Goal: Check status: Check status

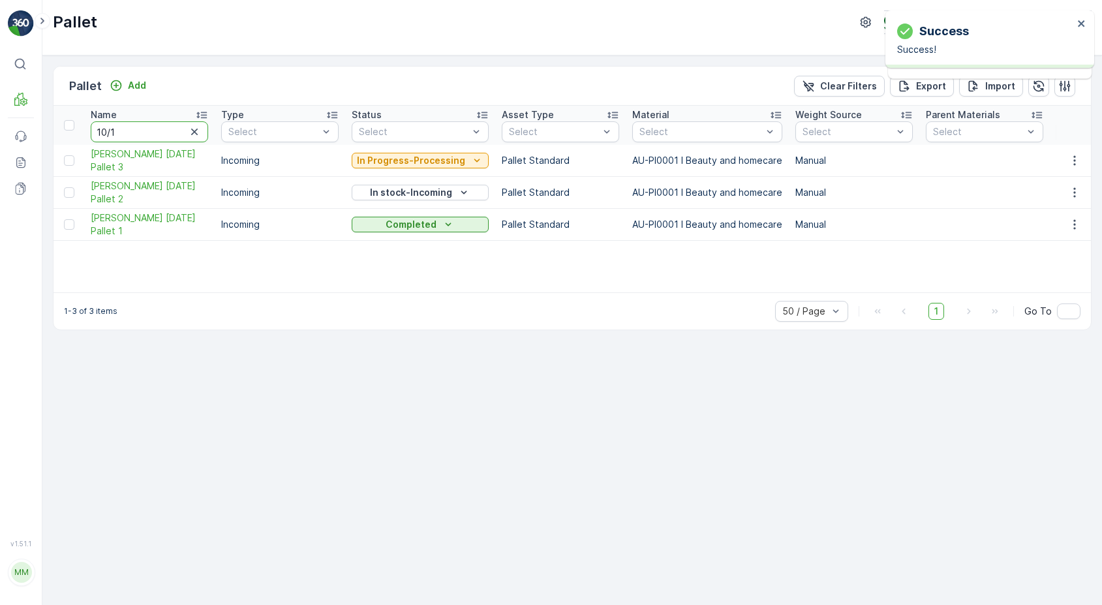
type input "10/10"
click at [107, 136] on input "10/10" at bounding box center [149, 131] width 117 height 21
type input "10/10"
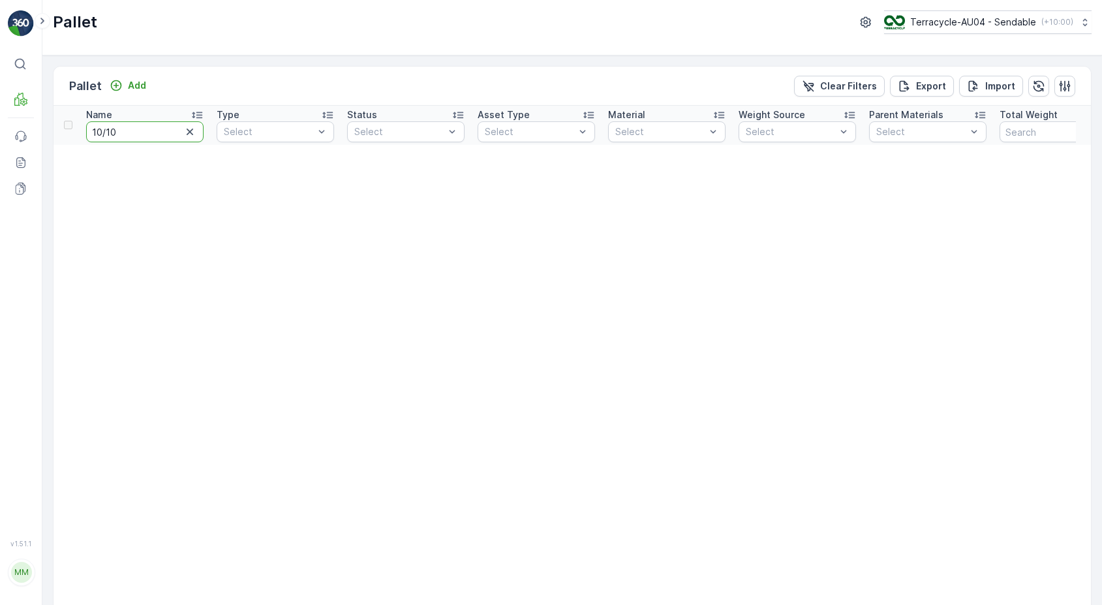
click at [102, 132] on input "10/10" at bounding box center [144, 131] width 117 height 21
type input "0/10"
click at [103, 132] on input "0/10" at bounding box center [144, 131] width 117 height 21
click at [153, 137] on input "0/10" at bounding box center [144, 131] width 117 height 21
click at [102, 132] on input "0/10" at bounding box center [144, 131] width 117 height 21
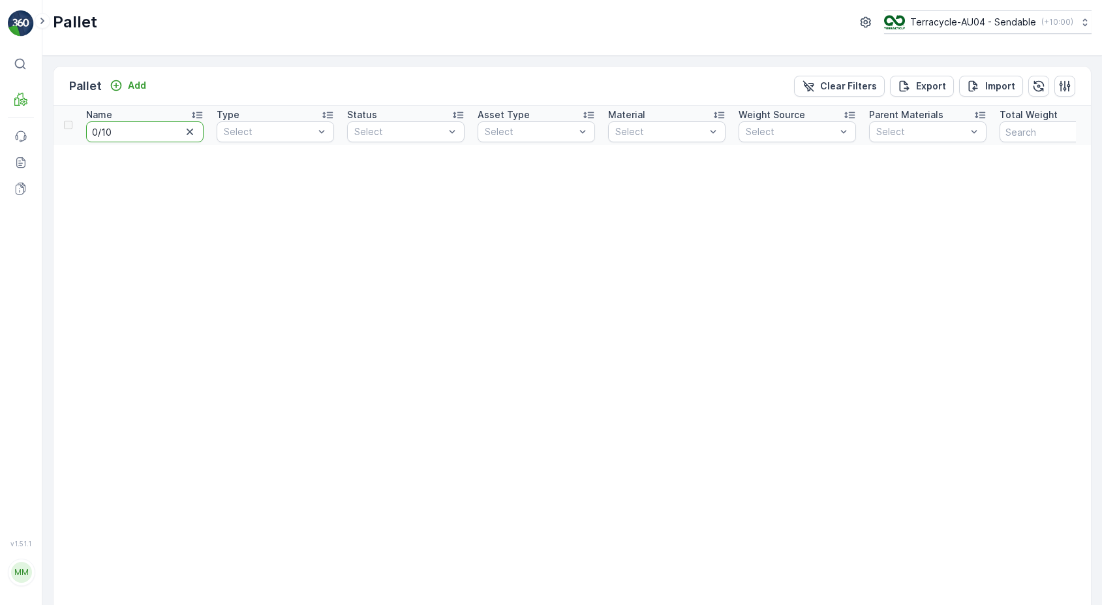
type input "01/10"
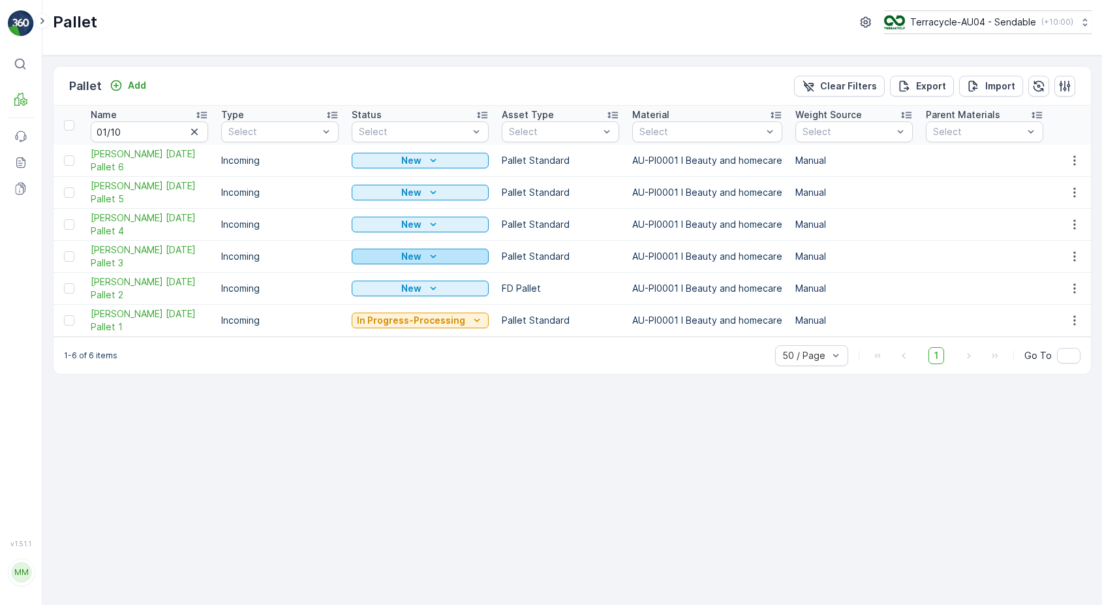
click at [434, 249] on button "New" at bounding box center [420, 257] width 137 height 16
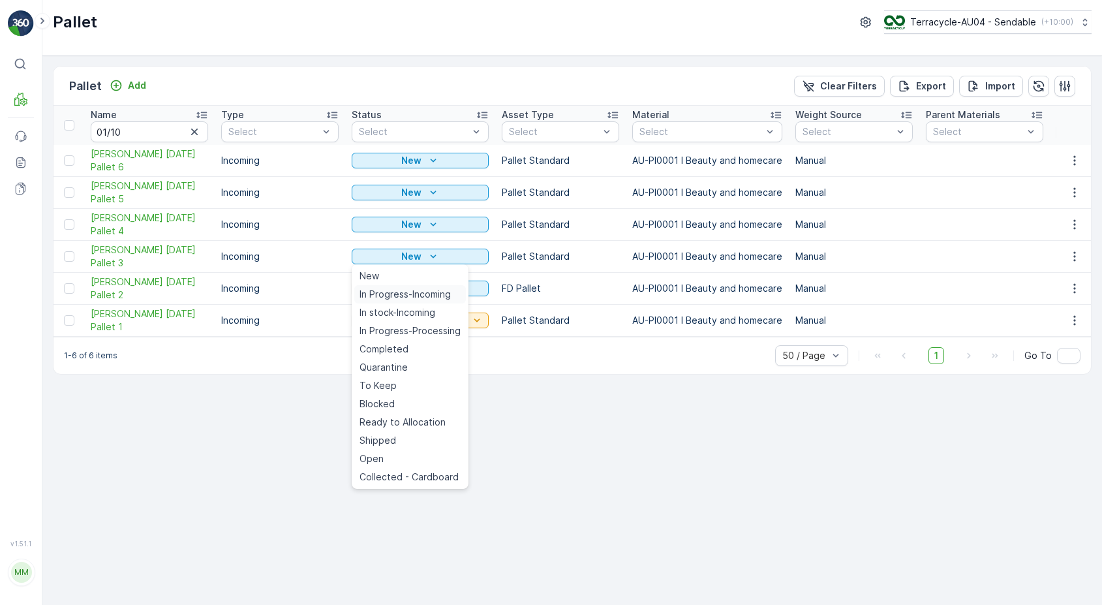
click at [418, 291] on span "In Progress-Incoming" at bounding box center [405, 294] width 91 height 13
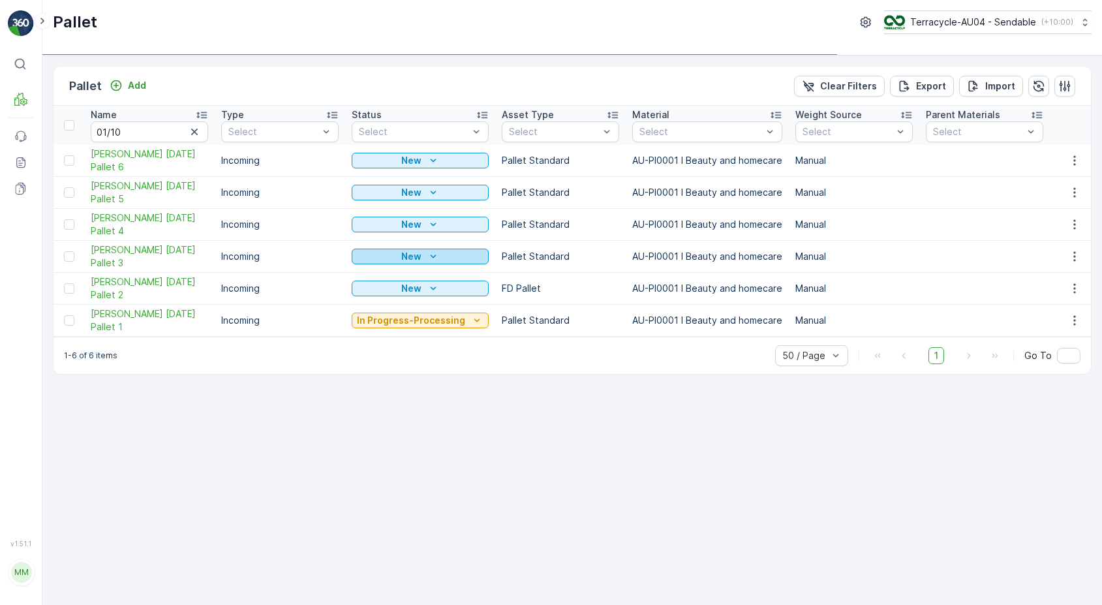
click at [429, 260] on icon "New" at bounding box center [433, 256] width 13 height 13
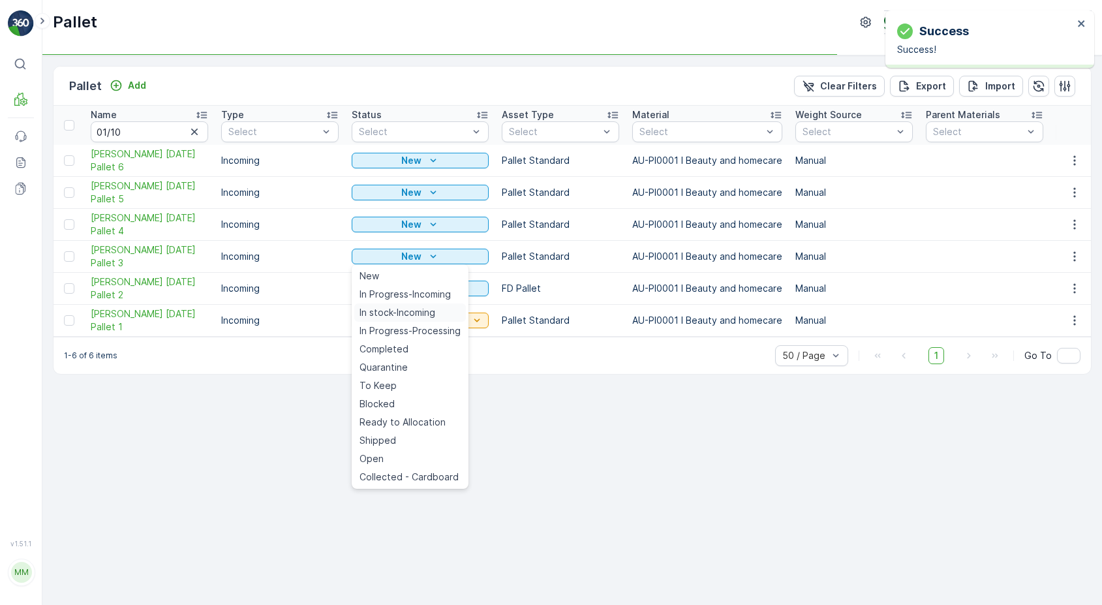
click at [429, 313] on span "In stock-Incoming" at bounding box center [398, 312] width 76 height 13
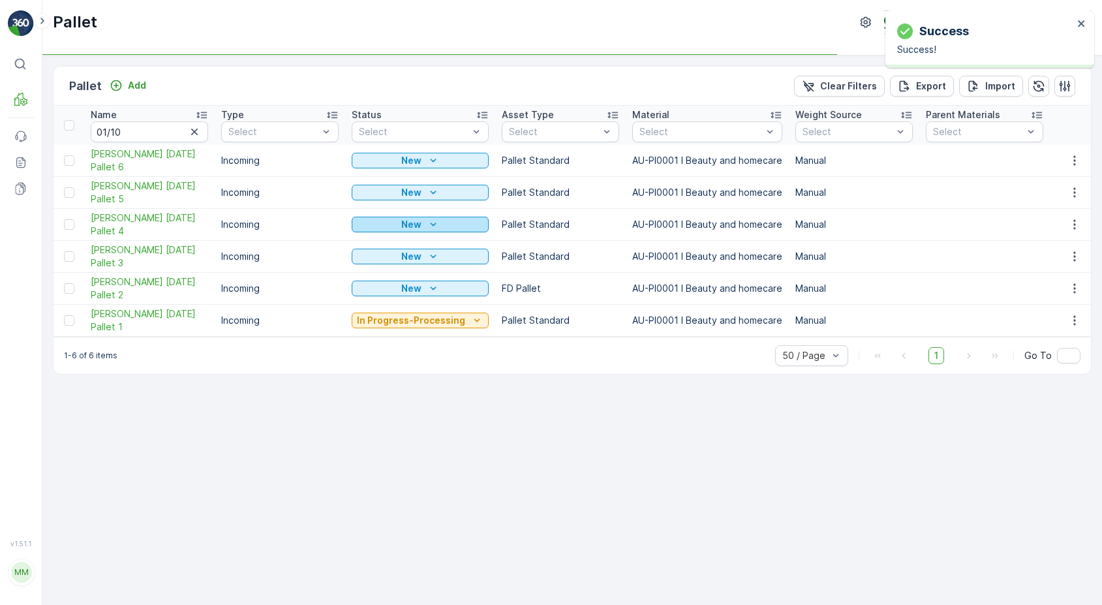
click at [441, 227] on div "New" at bounding box center [420, 224] width 127 height 13
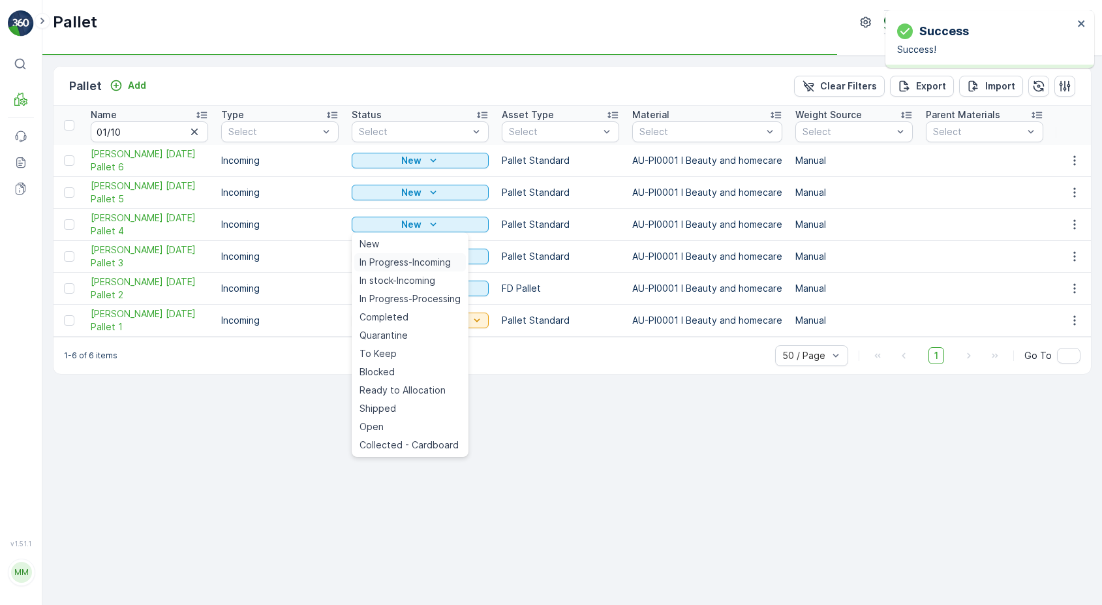
click at [427, 261] on span "In Progress-Incoming" at bounding box center [405, 262] width 91 height 13
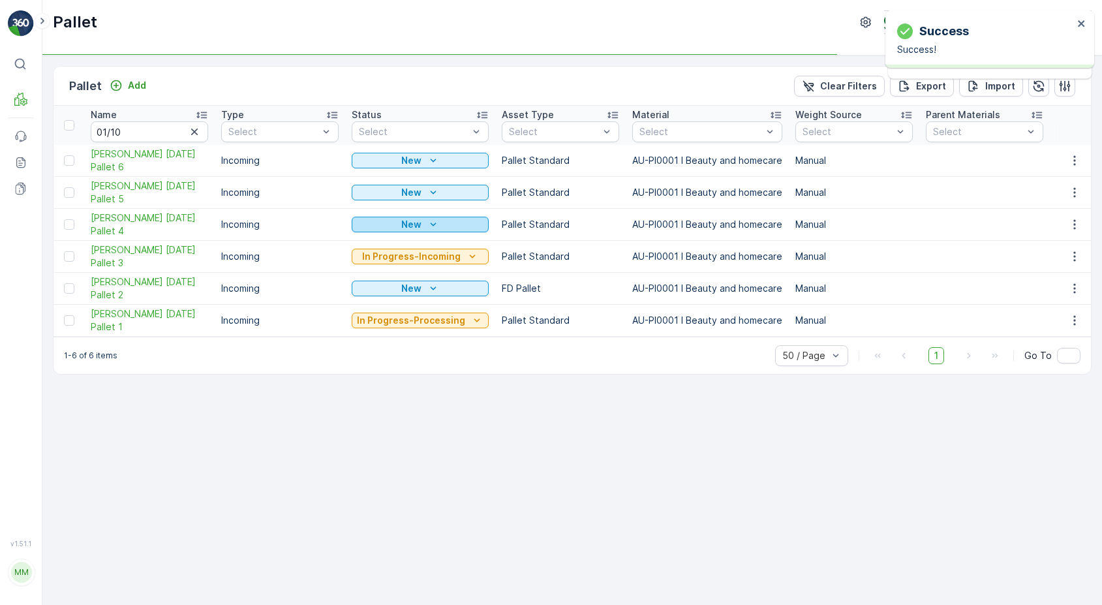
click at [435, 217] on button "New" at bounding box center [420, 225] width 137 height 16
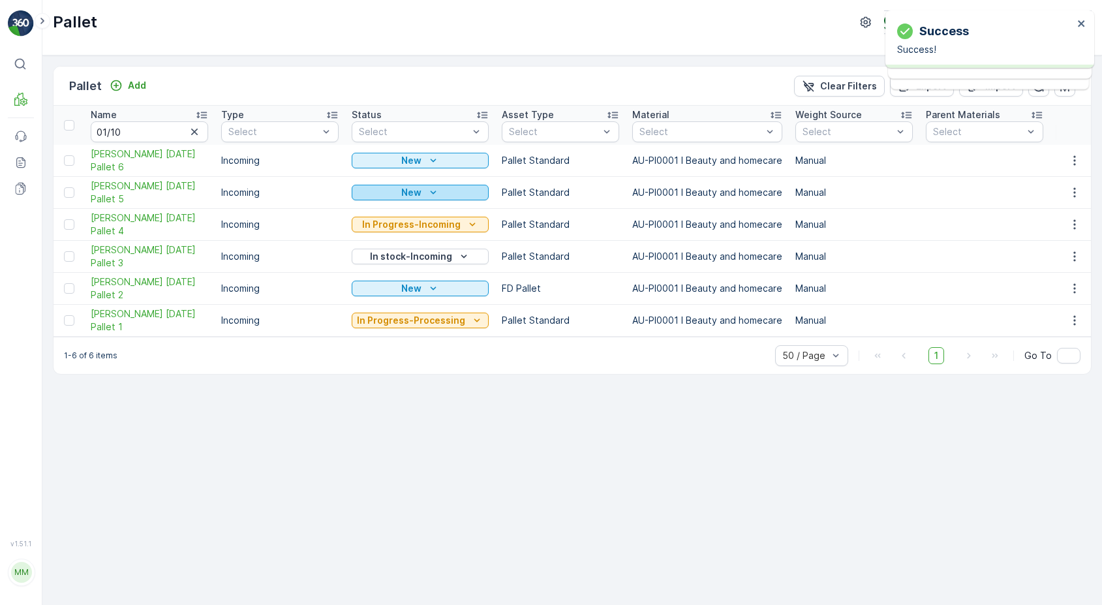
click at [437, 198] on div "New" at bounding box center [420, 192] width 127 height 13
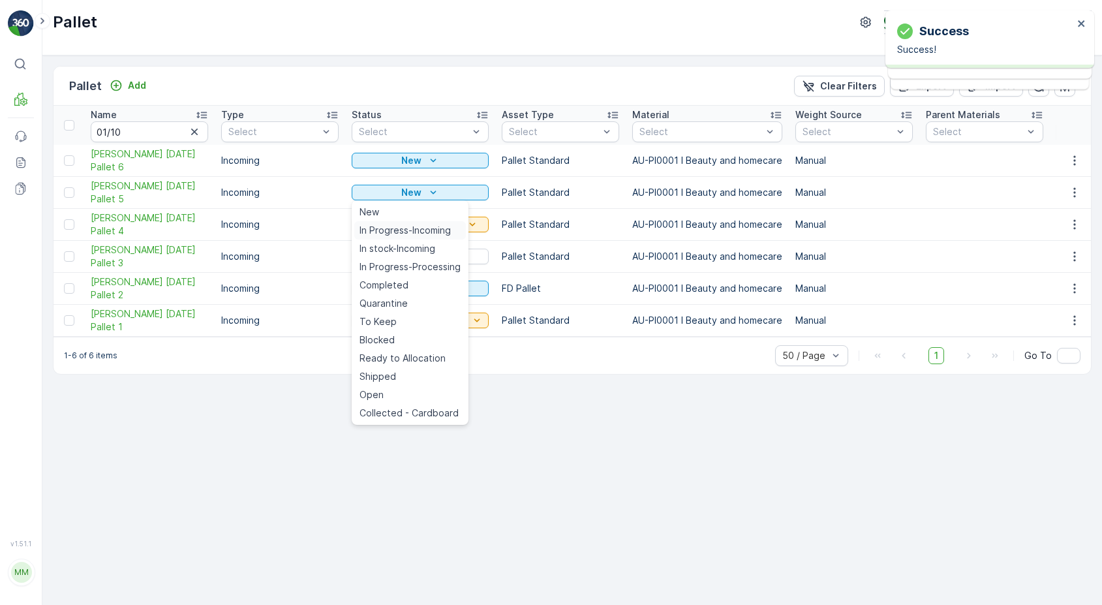
click at [426, 230] on span "In Progress-Incoming" at bounding box center [405, 230] width 91 height 13
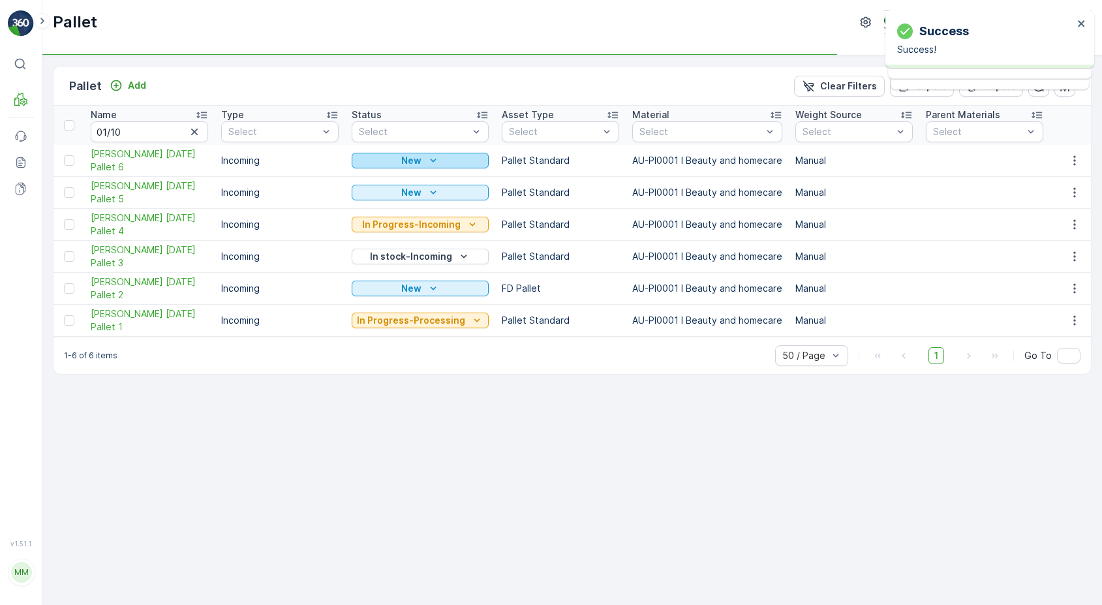
click at [436, 155] on icon "New" at bounding box center [433, 160] width 13 height 13
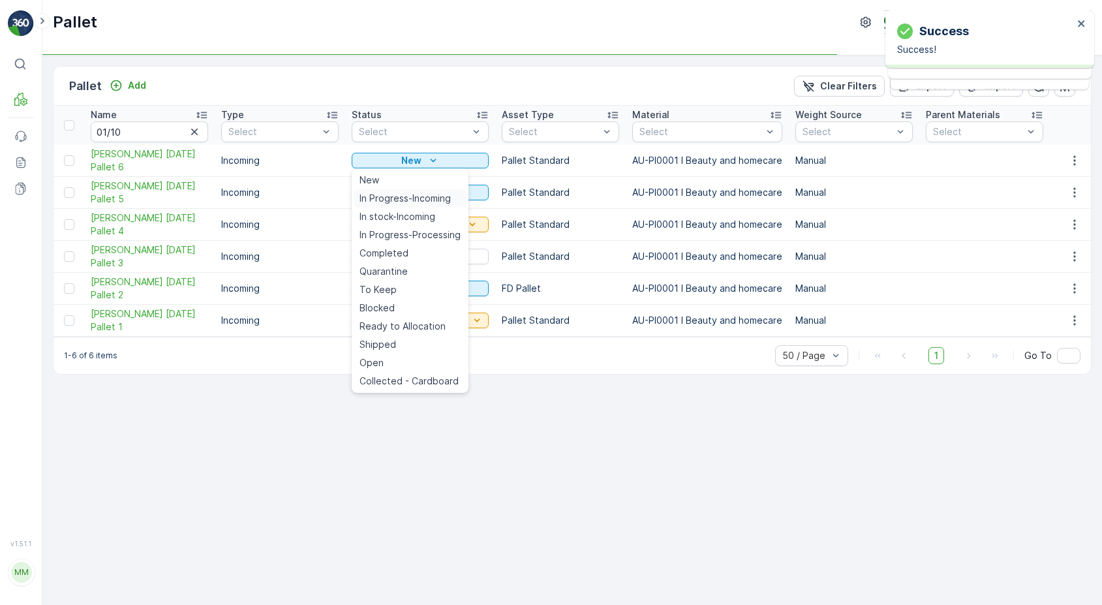
click at [425, 198] on span "In Progress-Incoming" at bounding box center [405, 198] width 91 height 13
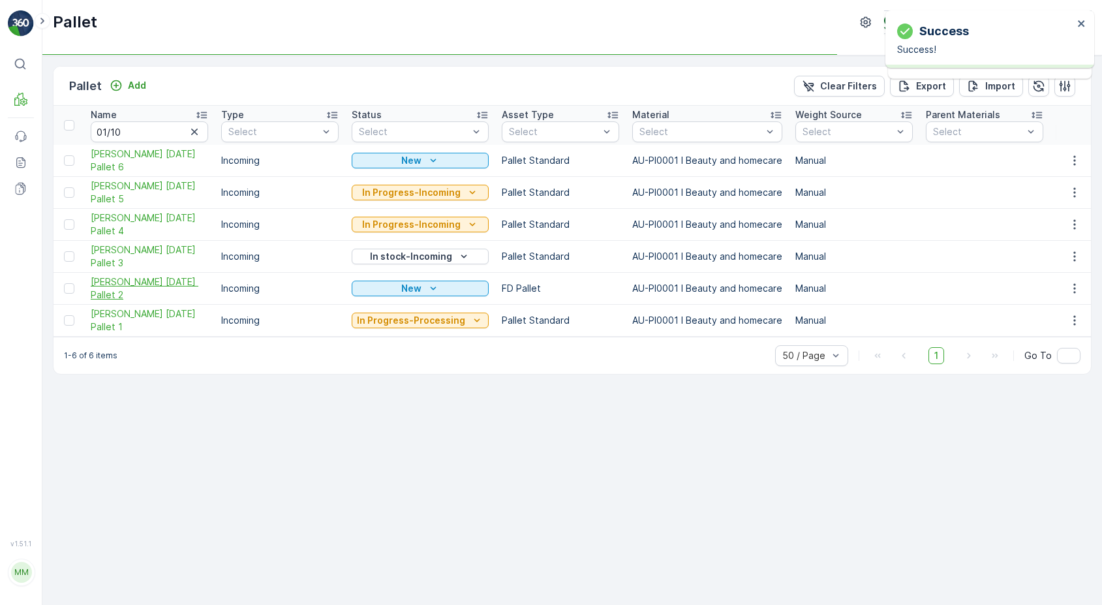
click at [118, 291] on span "[PERSON_NAME] [DATE] Pallet 2" at bounding box center [149, 288] width 117 height 26
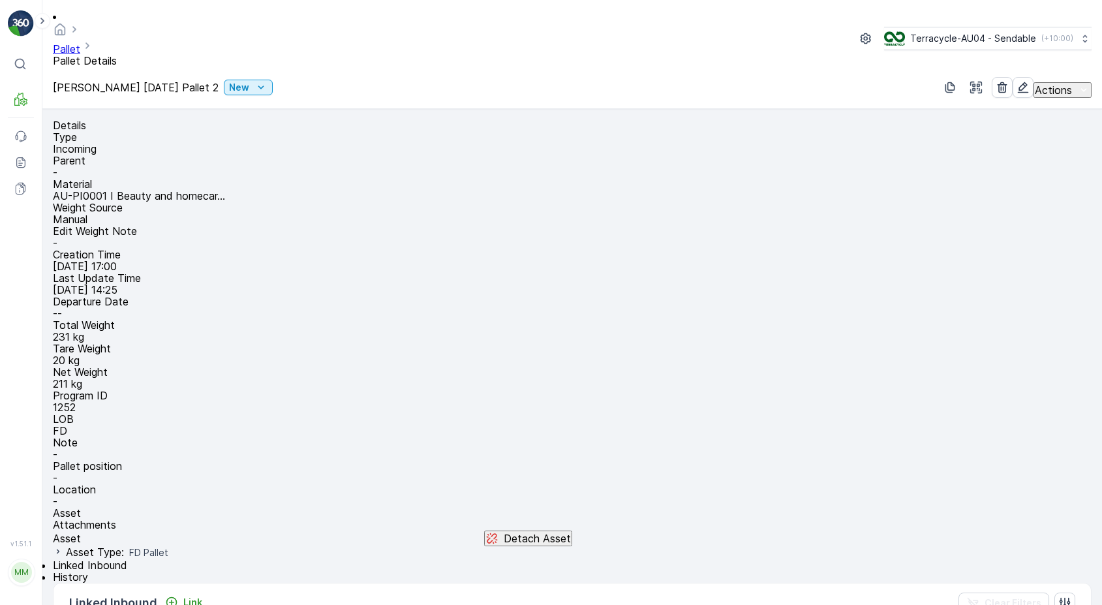
click at [571, 533] on p "Detach Asset" at bounding box center [537, 539] width 67 height 12
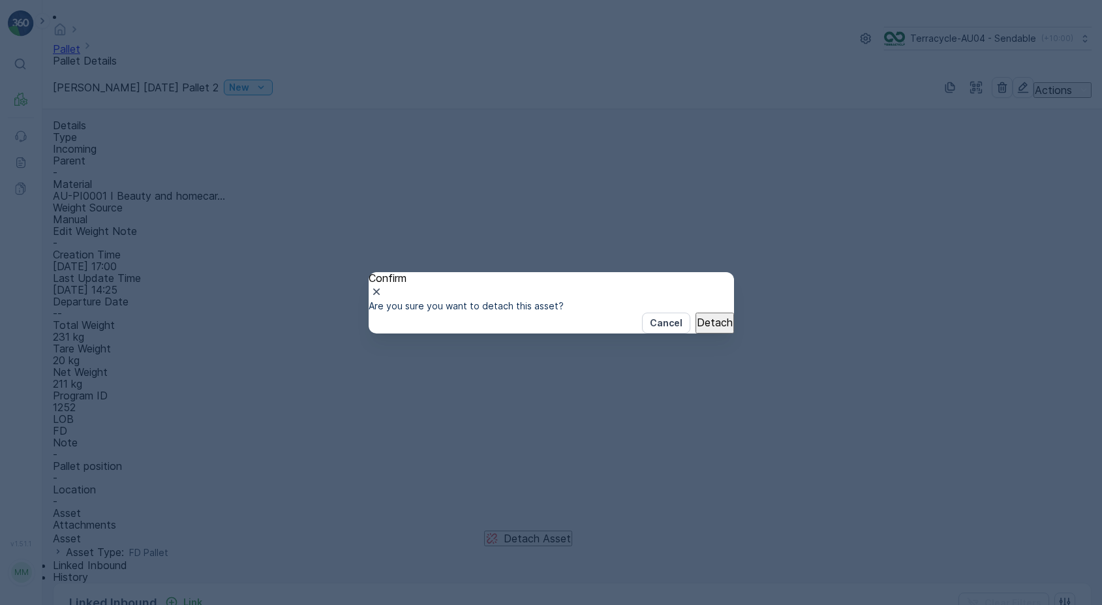
click at [697, 328] on p "Detach" at bounding box center [715, 323] width 36 height 12
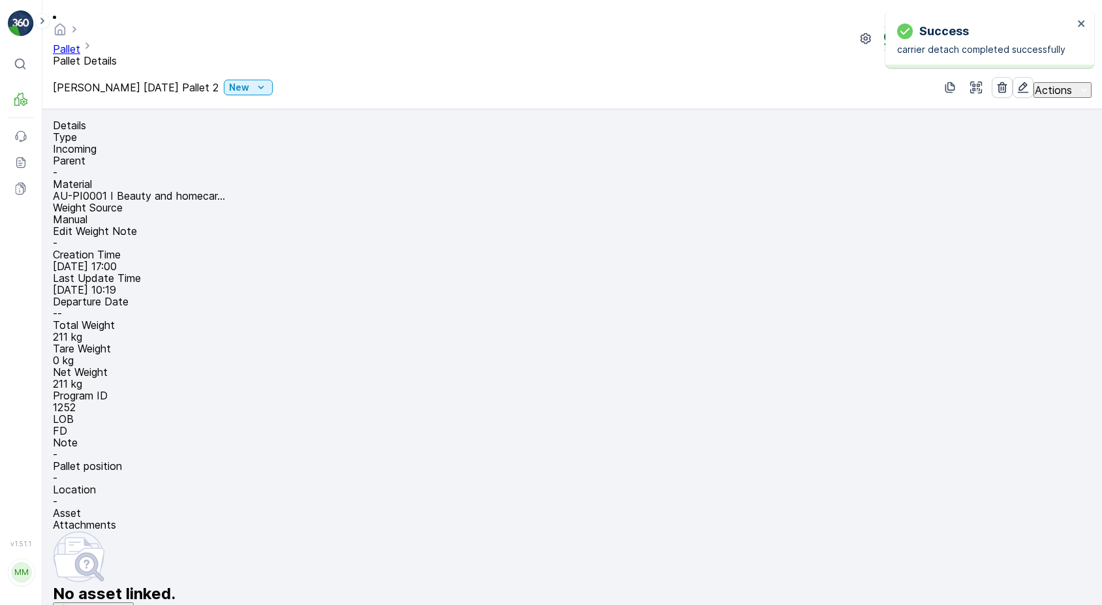
click at [725, 531] on div "No asset linked. Attach Asset" at bounding box center [572, 575] width 1039 height 88
click at [132, 604] on p "Attach Asset" at bounding box center [102, 610] width 60 height 13
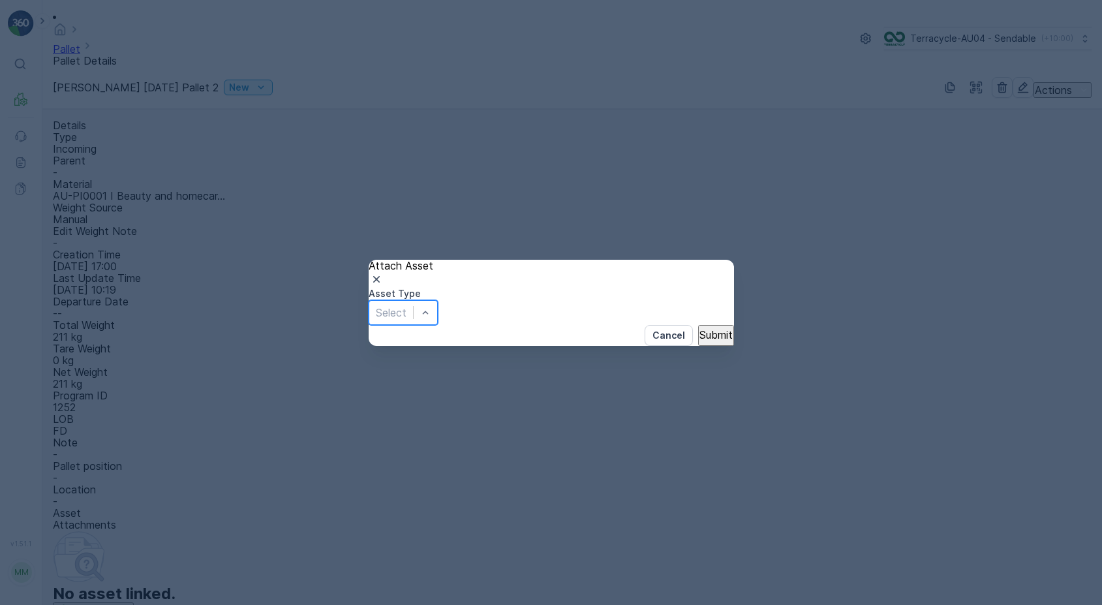
scroll to position [120, 0]
click at [709, 346] on button "Submit" at bounding box center [716, 335] width 36 height 21
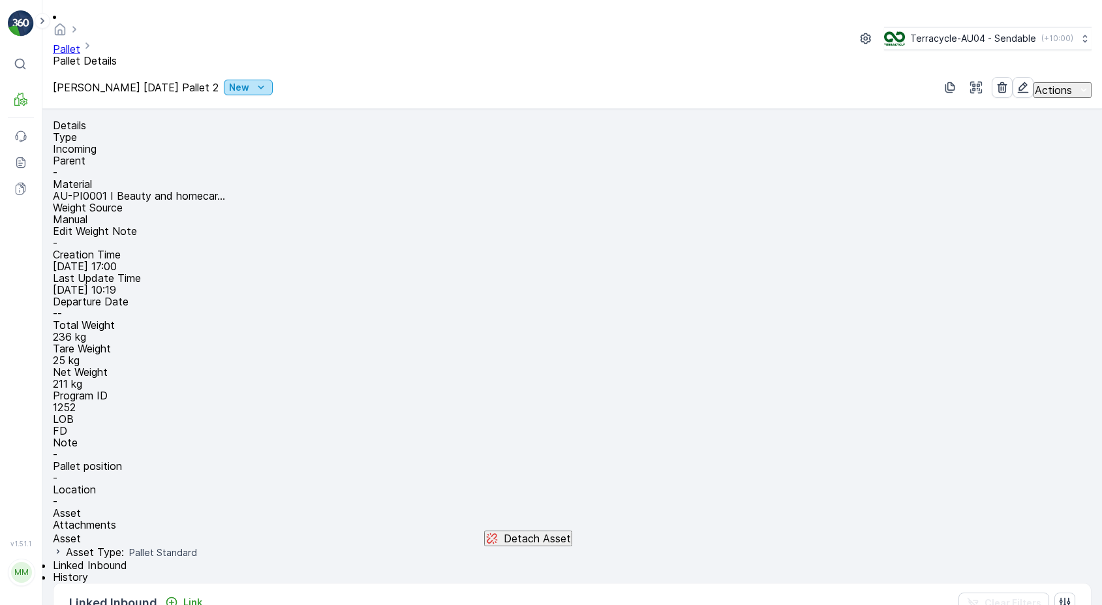
click at [268, 81] on icon "New" at bounding box center [261, 87] width 13 height 13
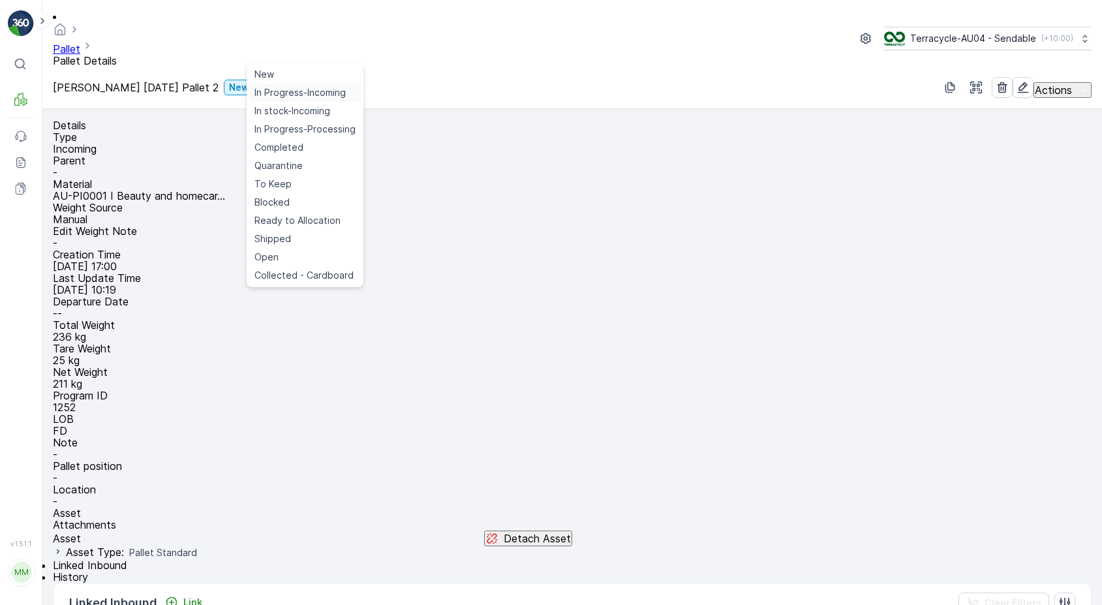
click at [282, 89] on span "In Progress-Incoming" at bounding box center [300, 92] width 91 height 13
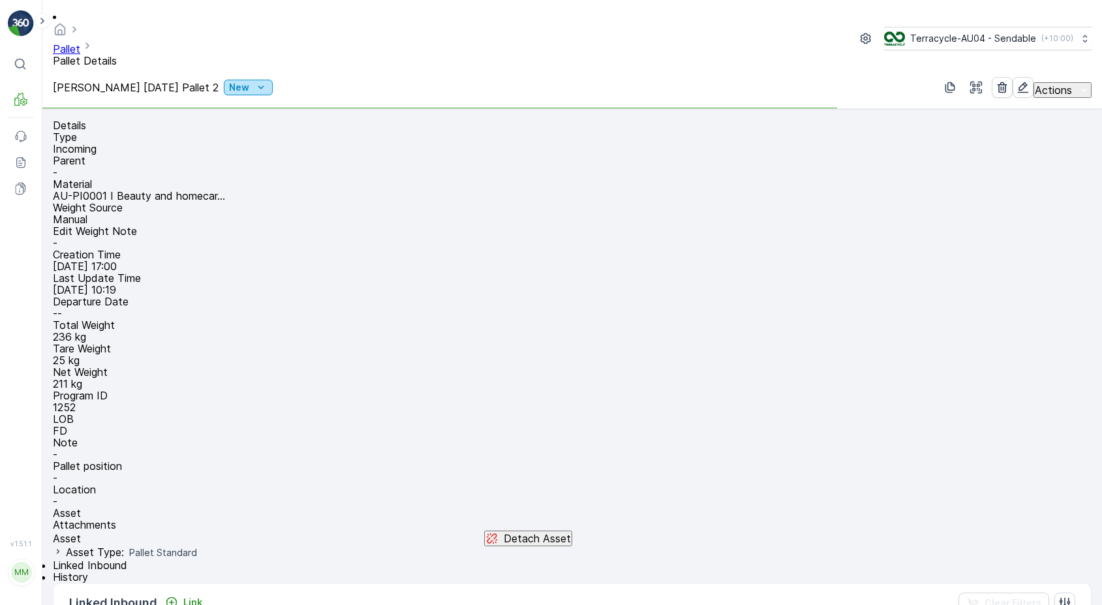
click at [268, 81] on icon "New" at bounding box center [261, 87] width 13 height 13
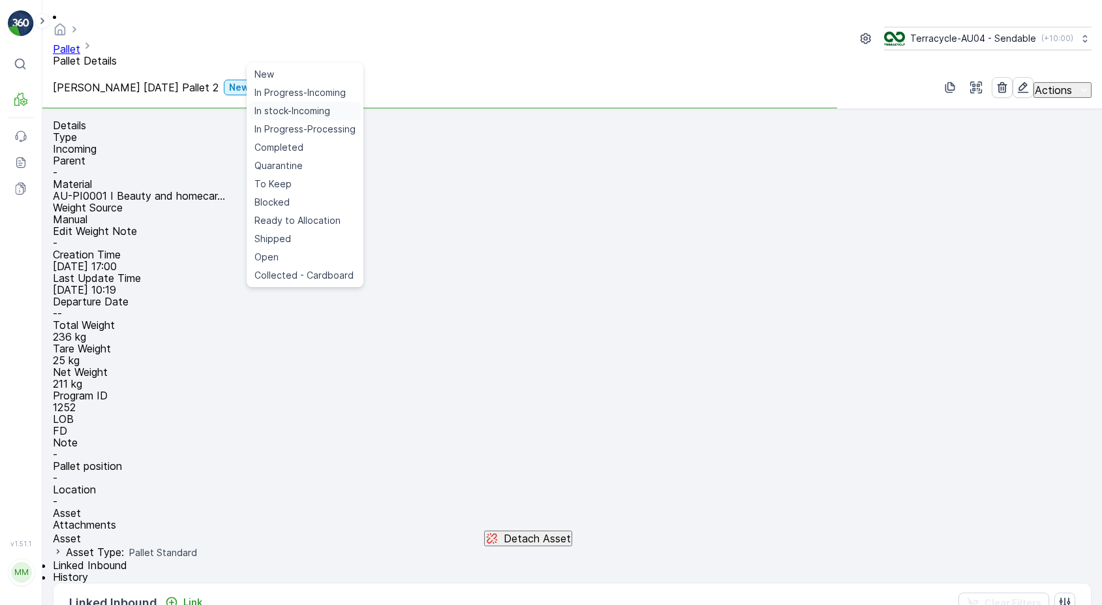
click at [278, 112] on span "In stock-Incoming" at bounding box center [293, 110] width 76 height 13
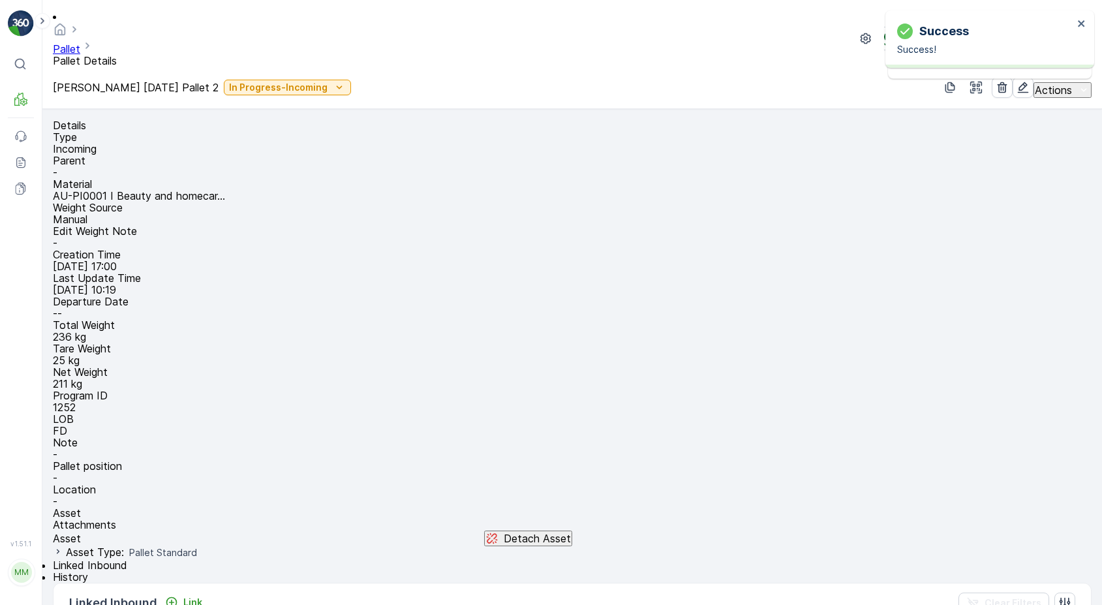
drag, startPoint x: 118, startPoint y: 52, endPoint x: 187, endPoint y: 52, distance: 69.2
click at [189, 82] on p "[PERSON_NAME] [DATE] Pallet 2" at bounding box center [136, 88] width 166 height 12
drag, startPoint x: 54, startPoint y: 54, endPoint x: 190, endPoint y: 47, distance: 136.6
click at [190, 82] on p "[PERSON_NAME] [DATE] Pallet 2" at bounding box center [136, 88] width 166 height 12
copy p "[PERSON_NAME] [DATE]"
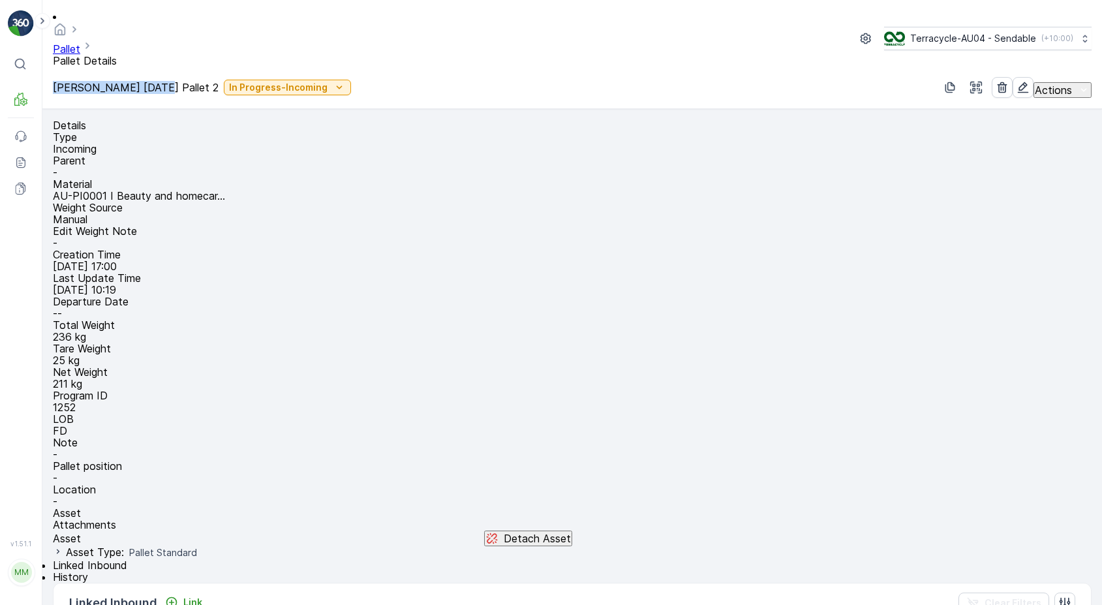
click at [80, 42] on link "Pallet" at bounding box center [66, 48] width 27 height 13
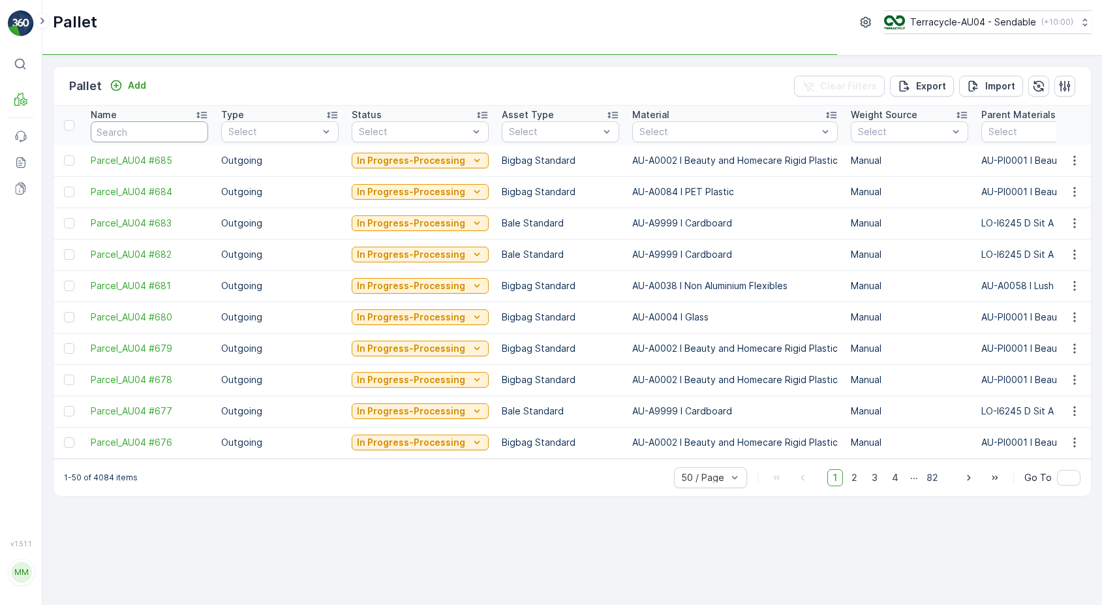
click at [117, 136] on input "text" at bounding box center [149, 131] width 117 height 21
paste input "[PERSON_NAME] [DATE]"
type input "[PERSON_NAME] [DATE]"
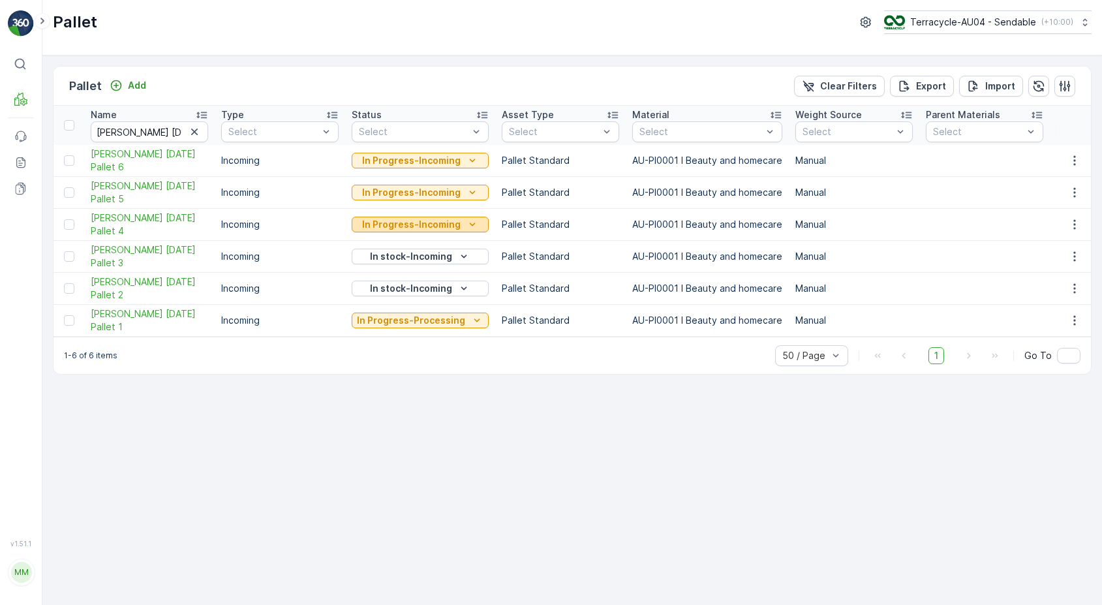
click at [472, 226] on icon "In Progress-Incoming" at bounding box center [472, 224] width 13 height 13
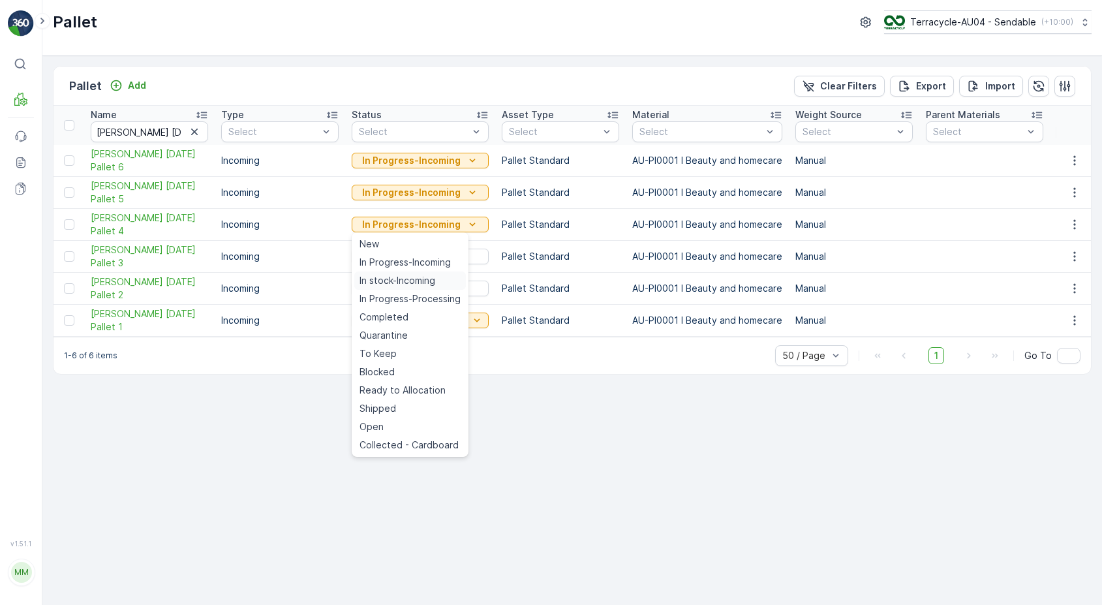
click at [426, 282] on span "In stock-Incoming" at bounding box center [398, 280] width 76 height 13
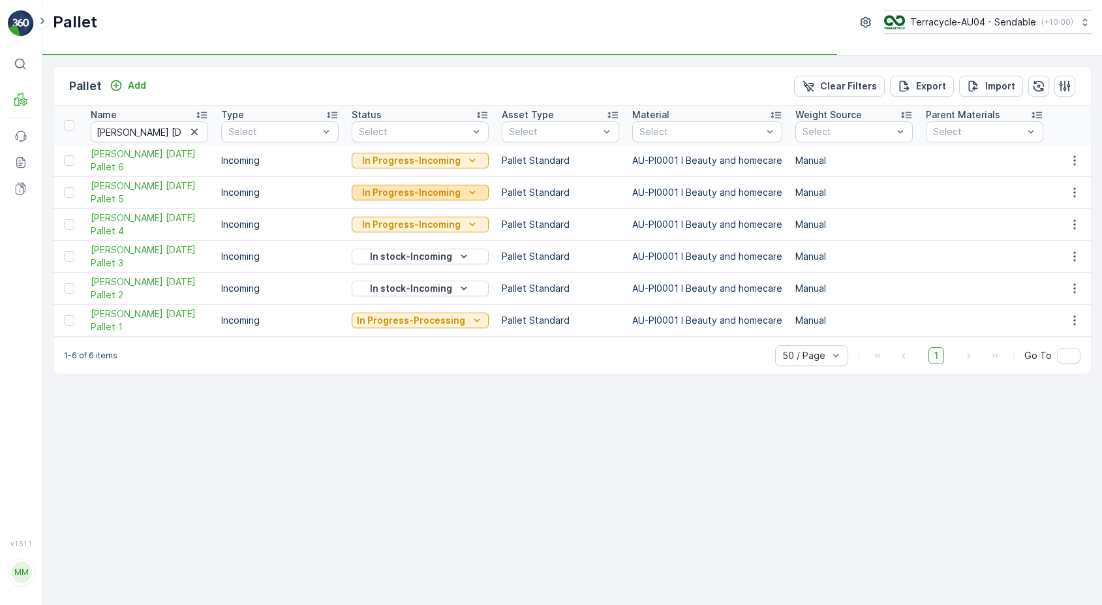
click at [439, 194] on p "In Progress-Incoming" at bounding box center [411, 192] width 99 height 13
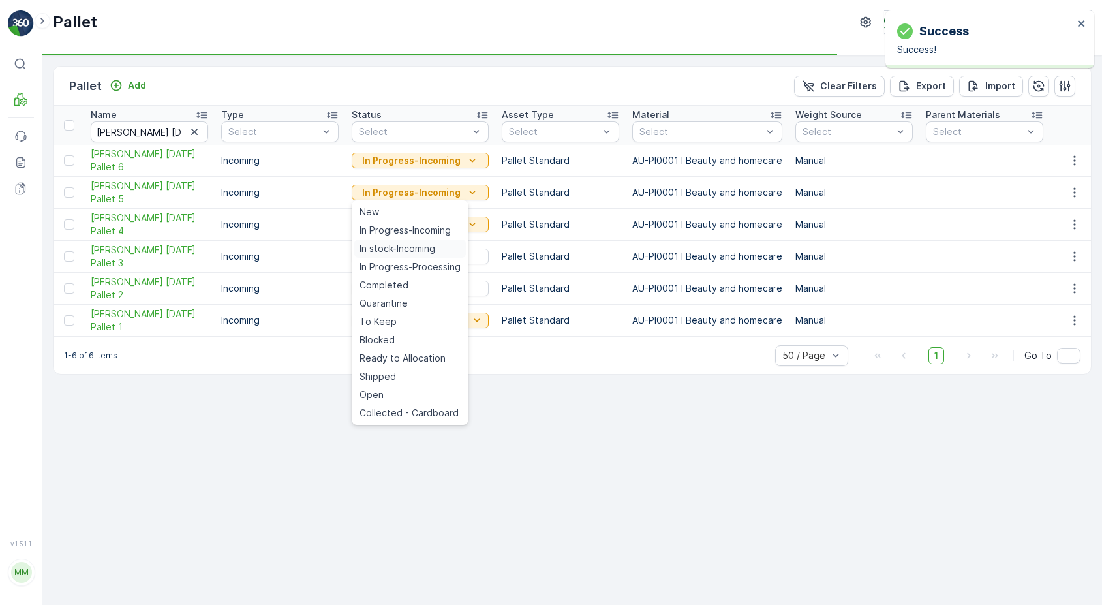
click at [426, 252] on span "In stock-Incoming" at bounding box center [398, 248] width 76 height 13
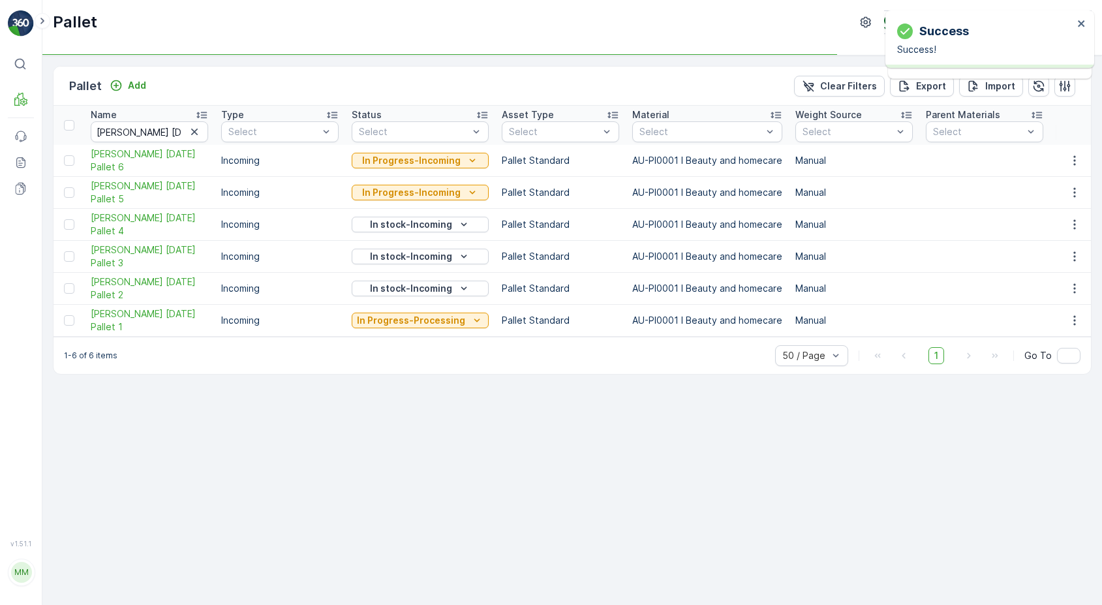
click at [454, 163] on p "In Progress-Incoming" at bounding box center [411, 160] width 99 height 13
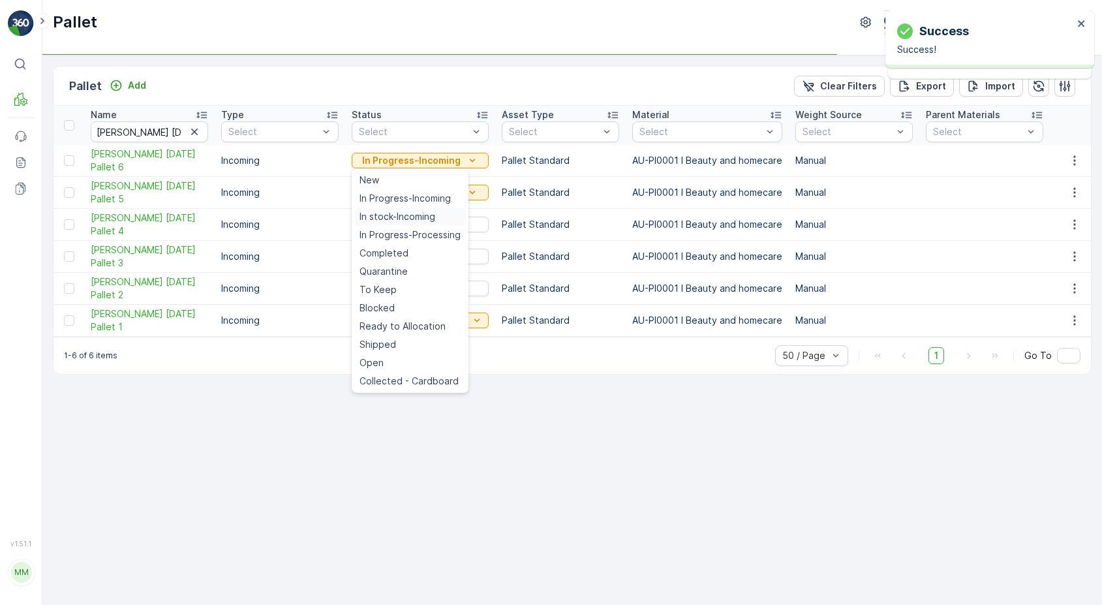
click at [417, 212] on td "In stock-Incoming" at bounding box center [420, 225] width 150 height 32
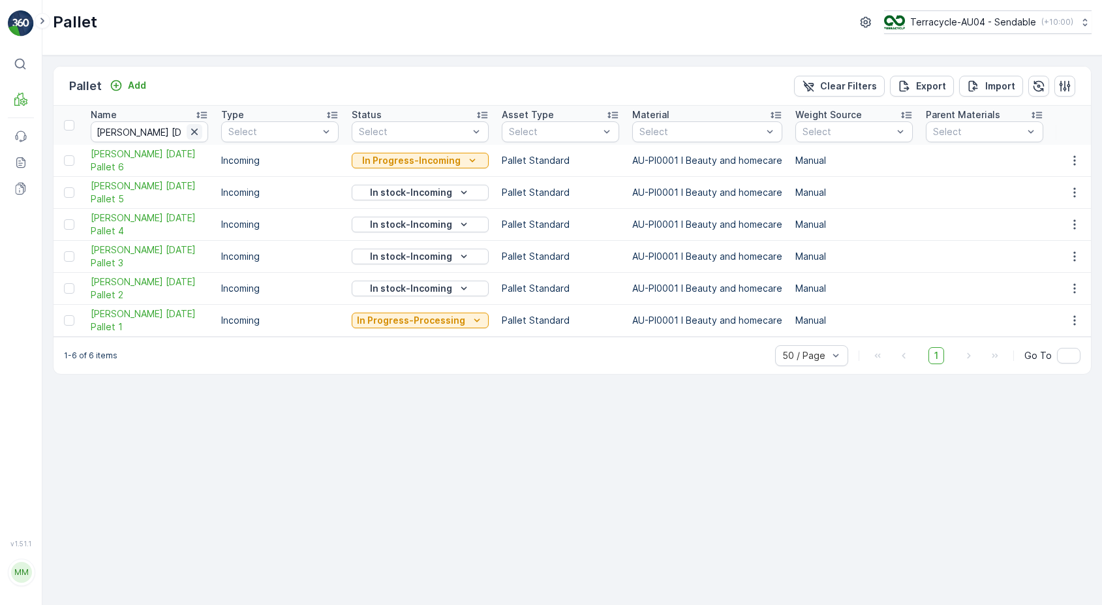
click at [191, 131] on icon "button" at bounding box center [194, 131] width 13 height 13
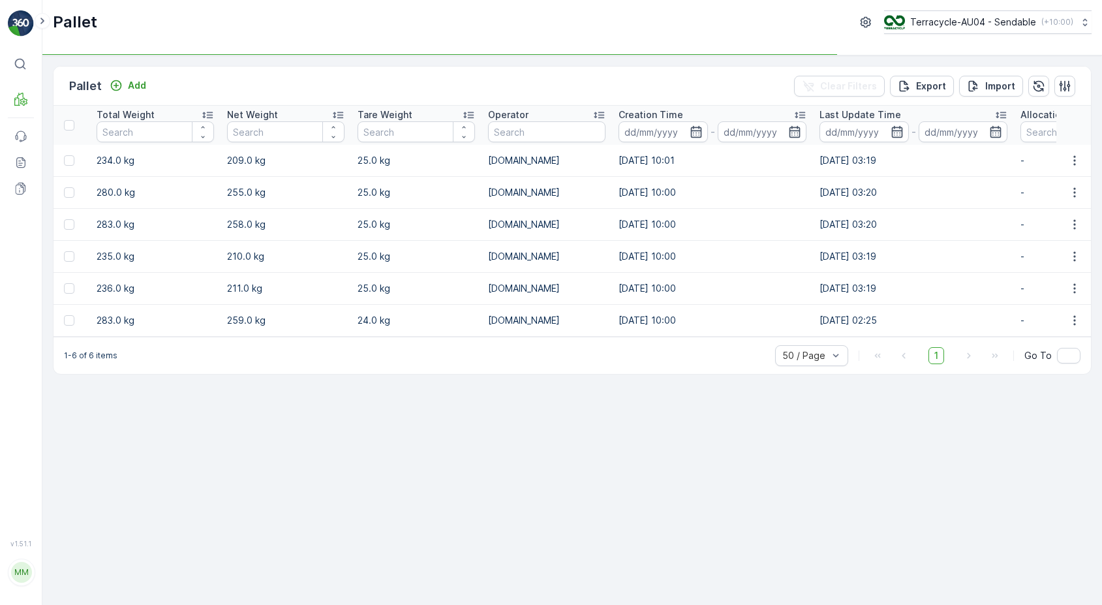
scroll to position [0, 965]
click at [687, 136] on icon "button" at bounding box center [691, 131] width 13 height 13
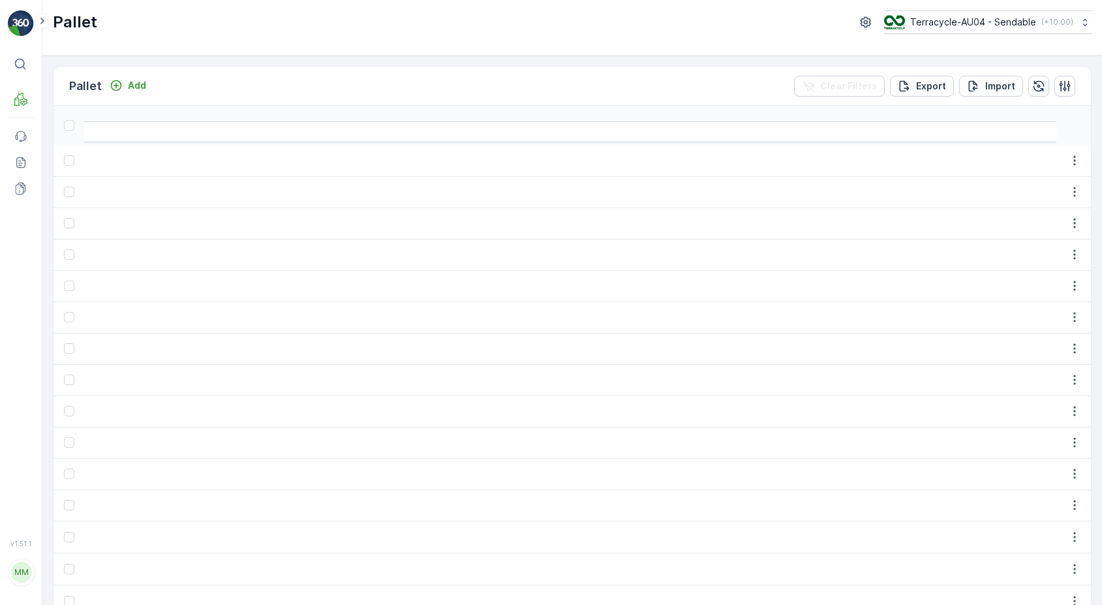
scroll to position [0, 40998]
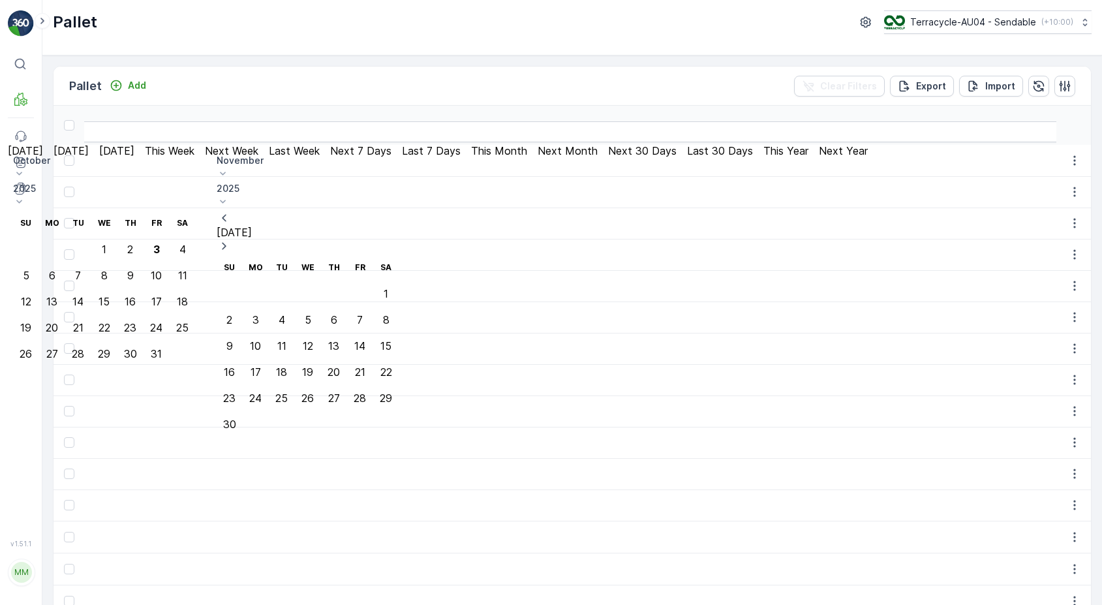
click at [196, 164] on p "October" at bounding box center [104, 160] width 183 height 13
click at [70, 279] on span "September" at bounding box center [46, 285] width 50 height 13
click at [58, 348] on div "29" at bounding box center [52, 354] width 12 height 12
type input "[DATE]"
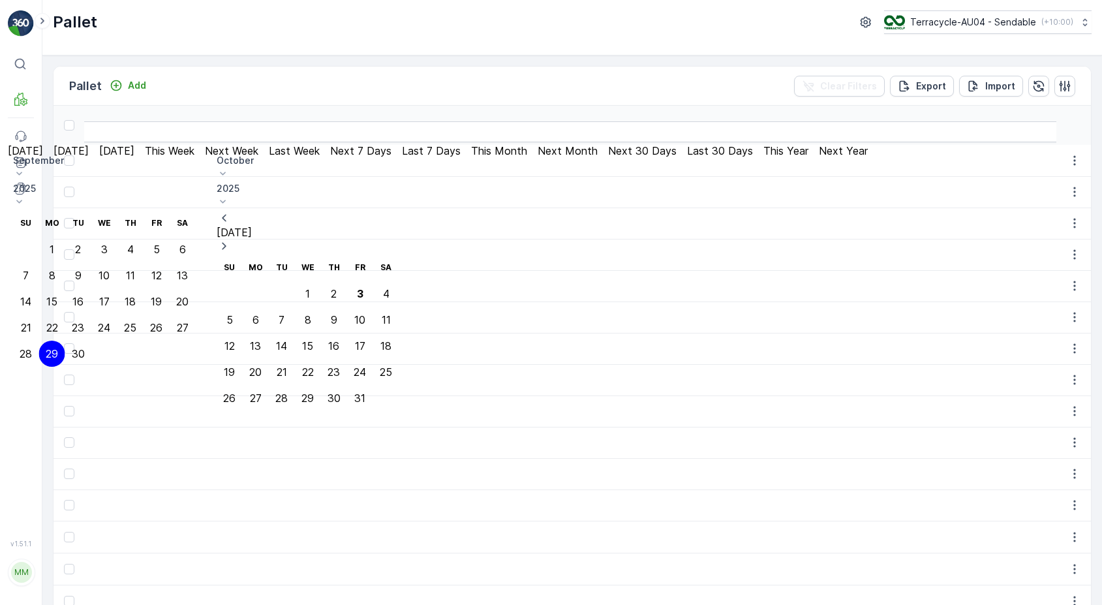
type input "[DATE]"
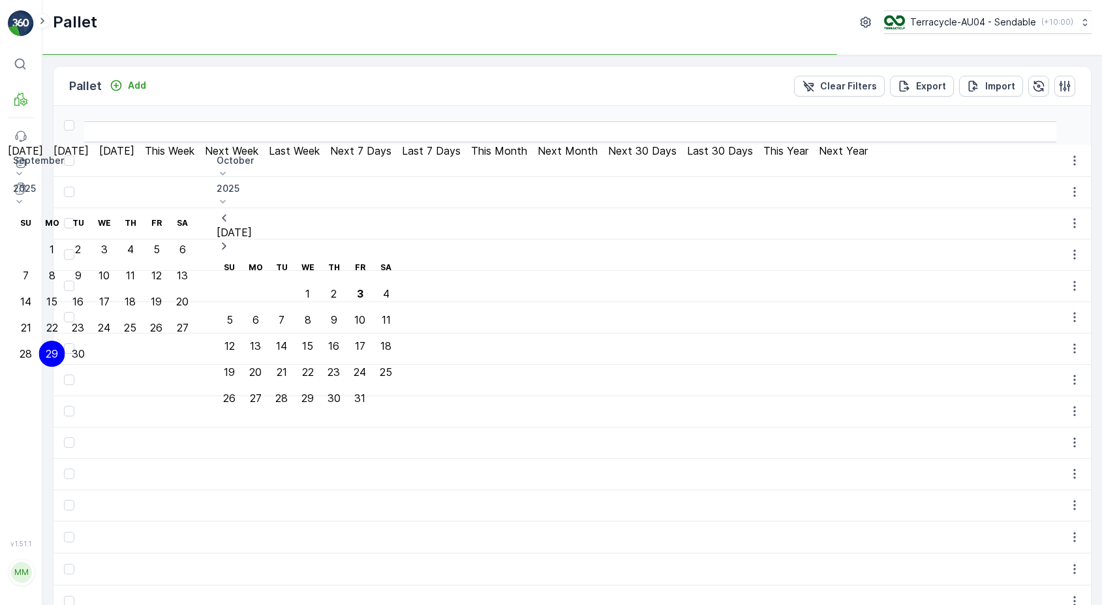
scroll to position [0, 6240]
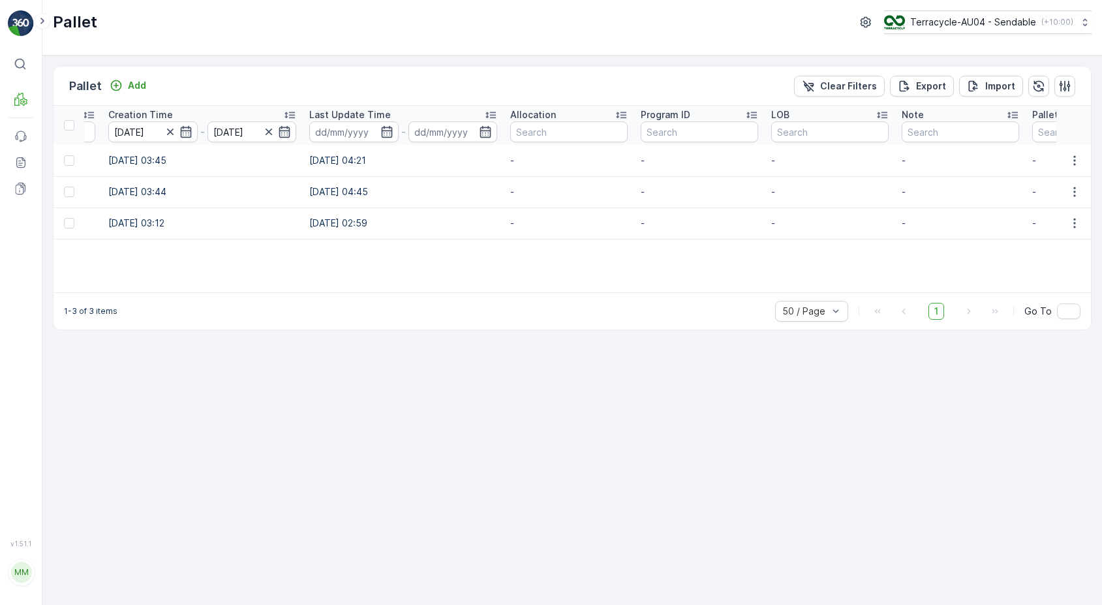
click at [1032, 157] on p "-" at bounding box center [1090, 160] width 117 height 13
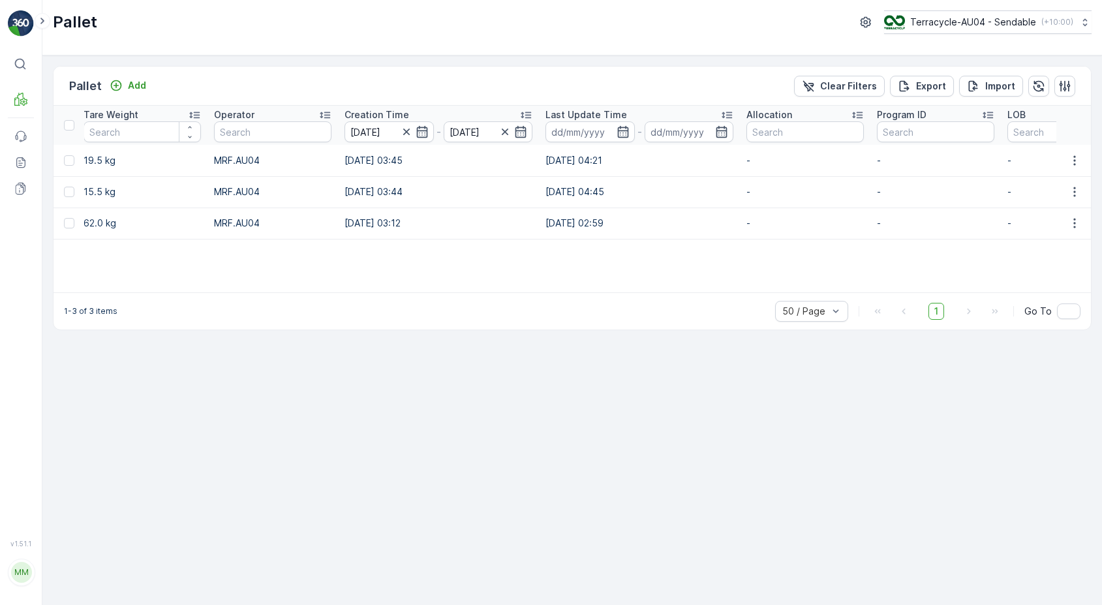
scroll to position [0, 6000]
click at [342, 143] on th "Creation Time [DATE] - [DATE]" at bounding box center [442, 125] width 201 height 39
click at [448, 132] on input "[DATE]" at bounding box center [492, 131] width 89 height 21
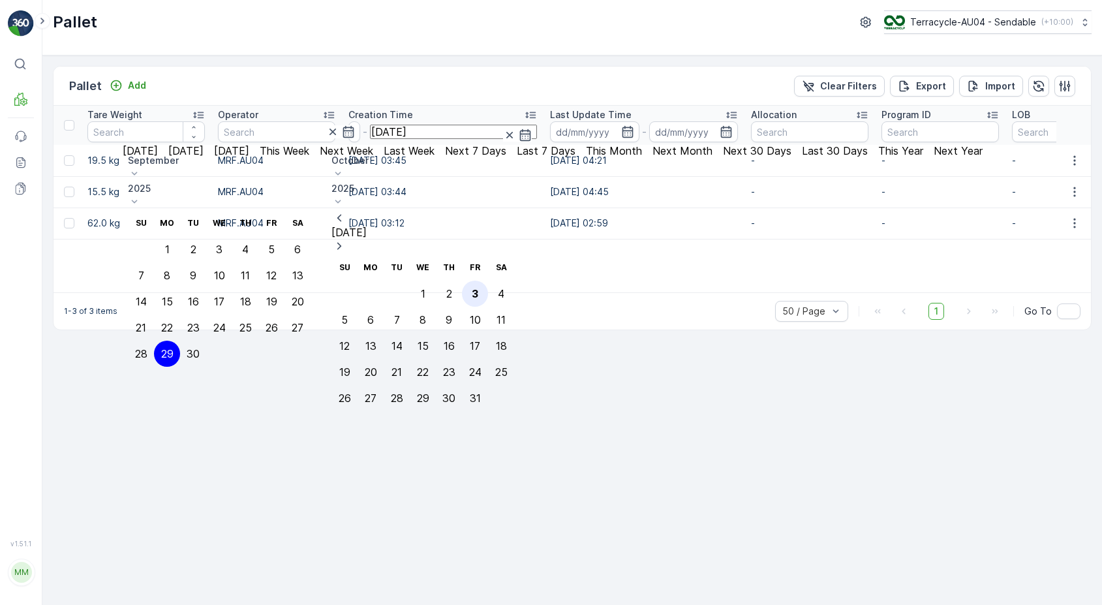
click at [478, 288] on div "3" at bounding box center [475, 294] width 7 height 12
type input "[DATE]"
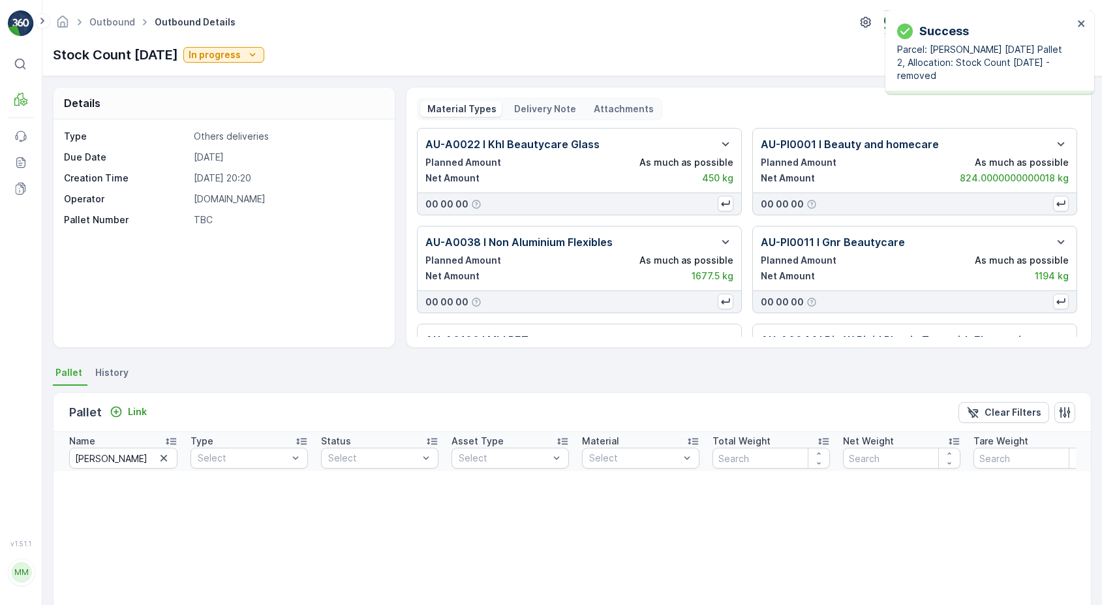
scroll to position [0, 25]
